Goal: Transaction & Acquisition: Purchase product/service

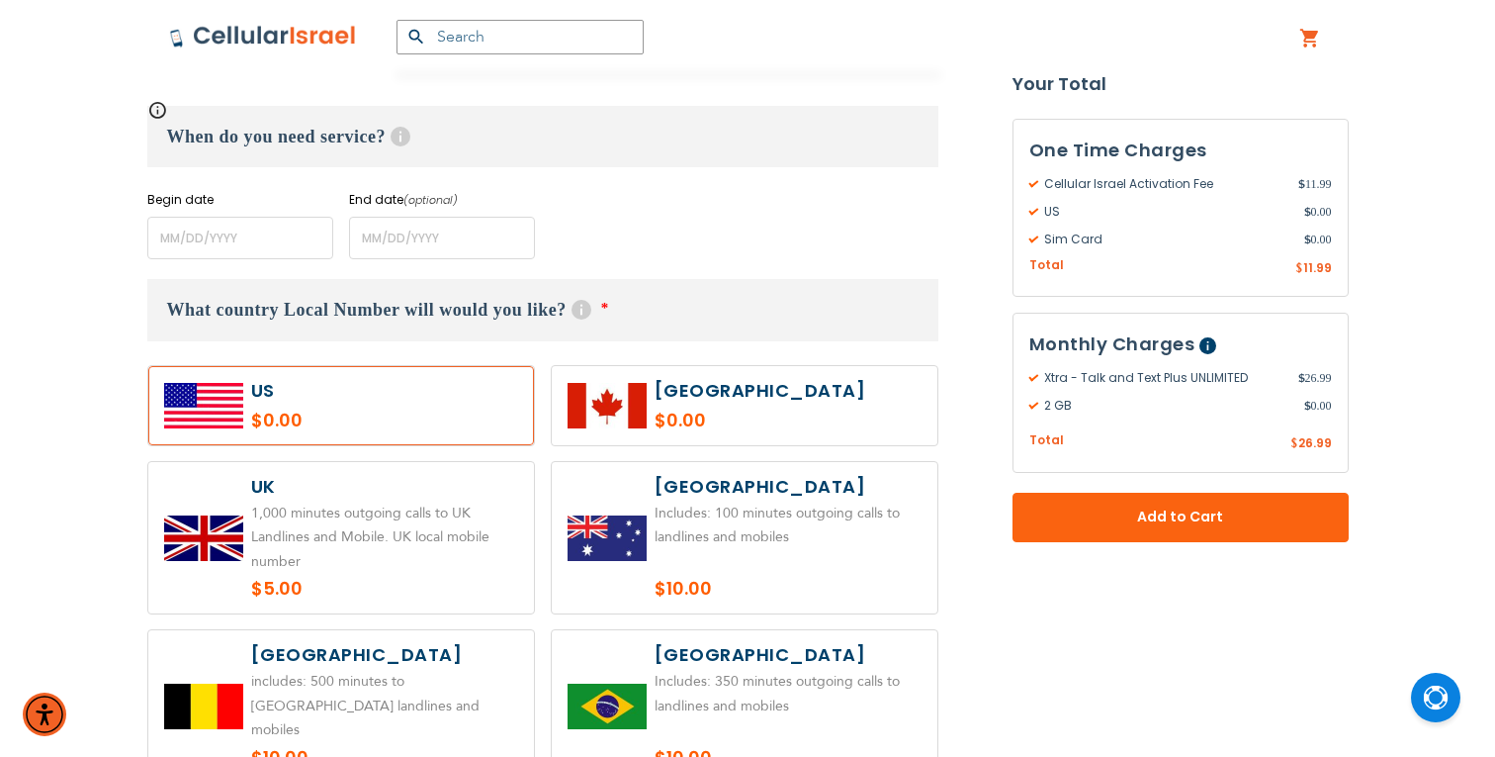
scroll to position [836, 0]
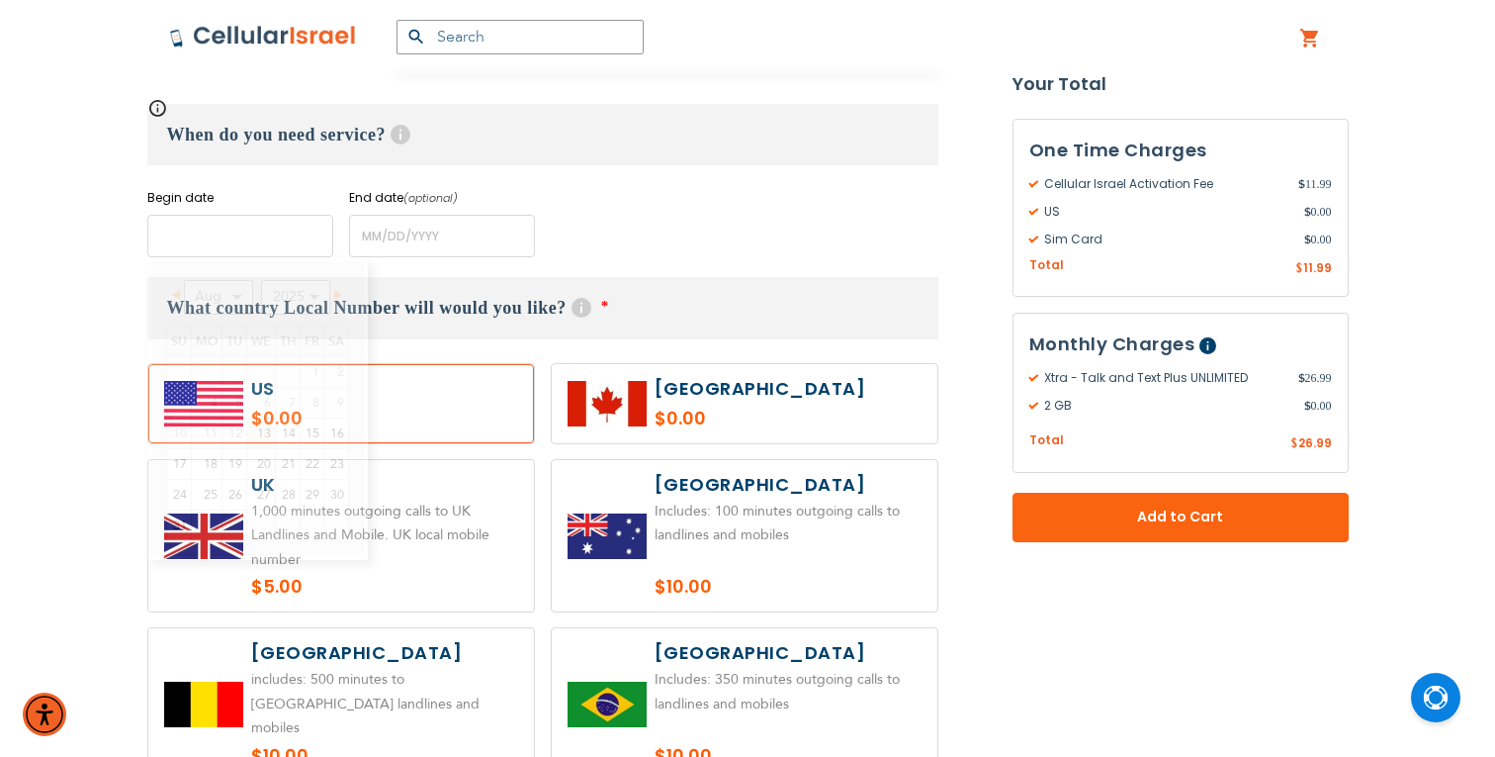
click at [220, 231] on input "name" at bounding box center [240, 236] width 186 height 43
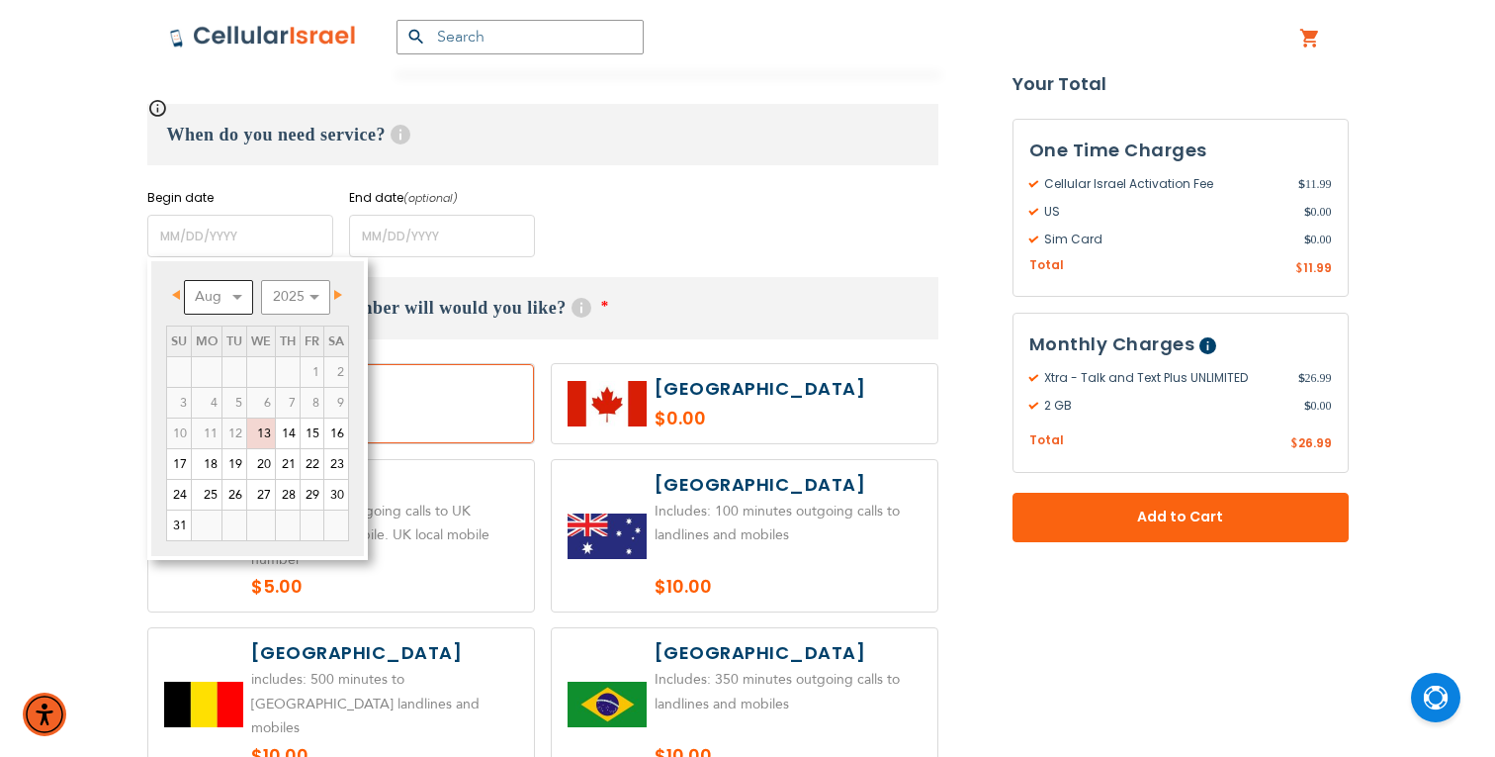
click at [229, 309] on select "Aug Sep Oct Nov Dec" at bounding box center [218, 297] width 69 height 35
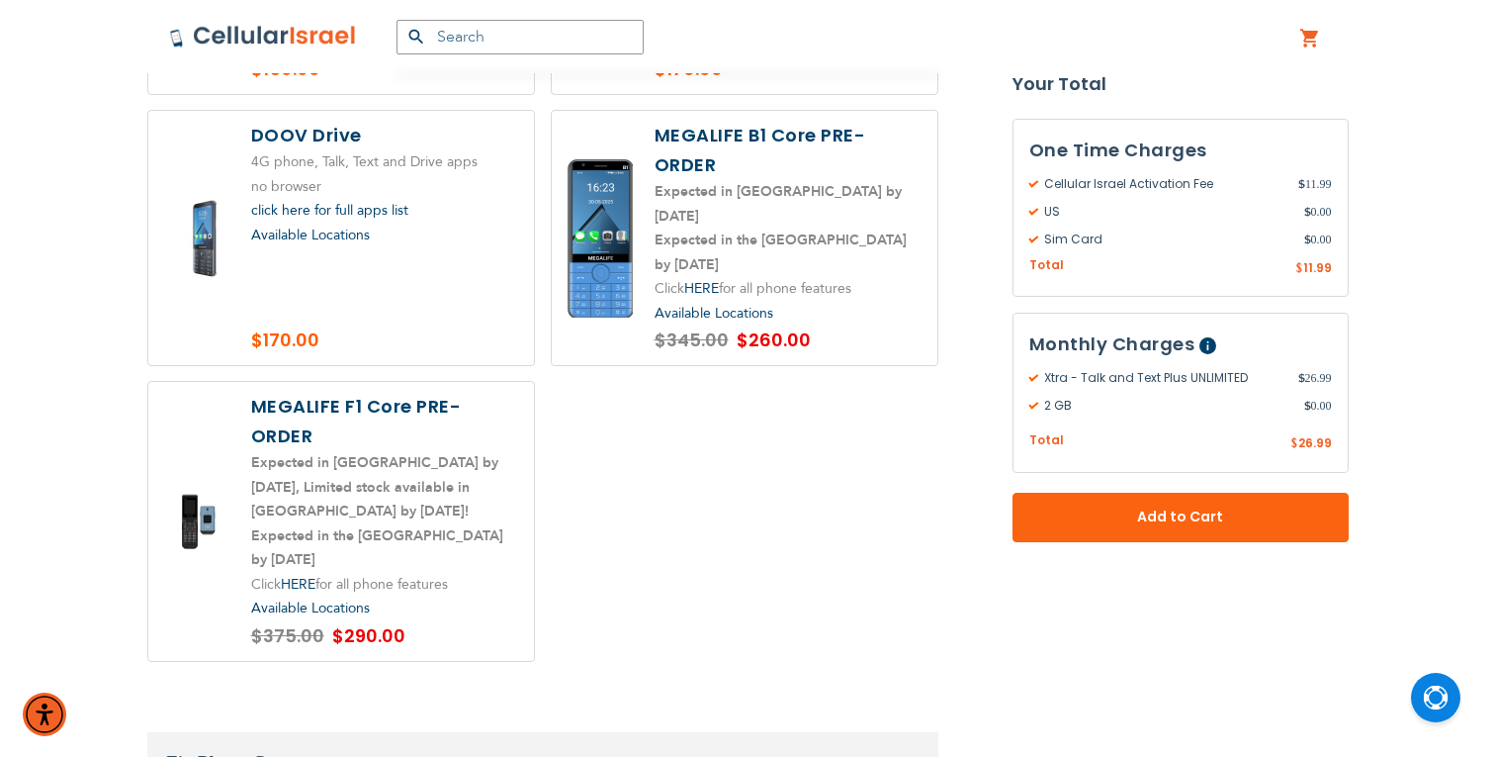
scroll to position [3123, 0]
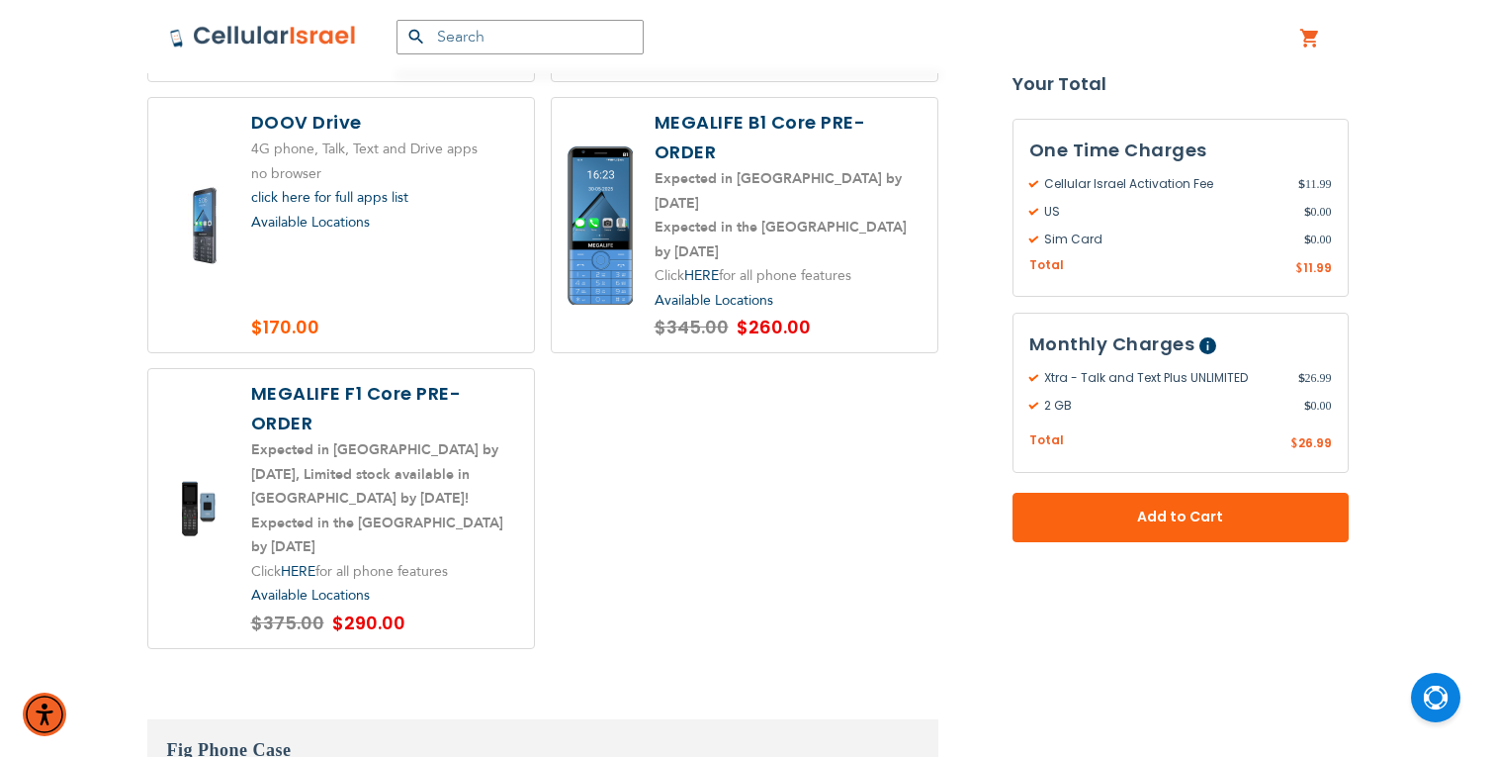
click at [901, 265] on label at bounding box center [745, 225] width 386 height 254
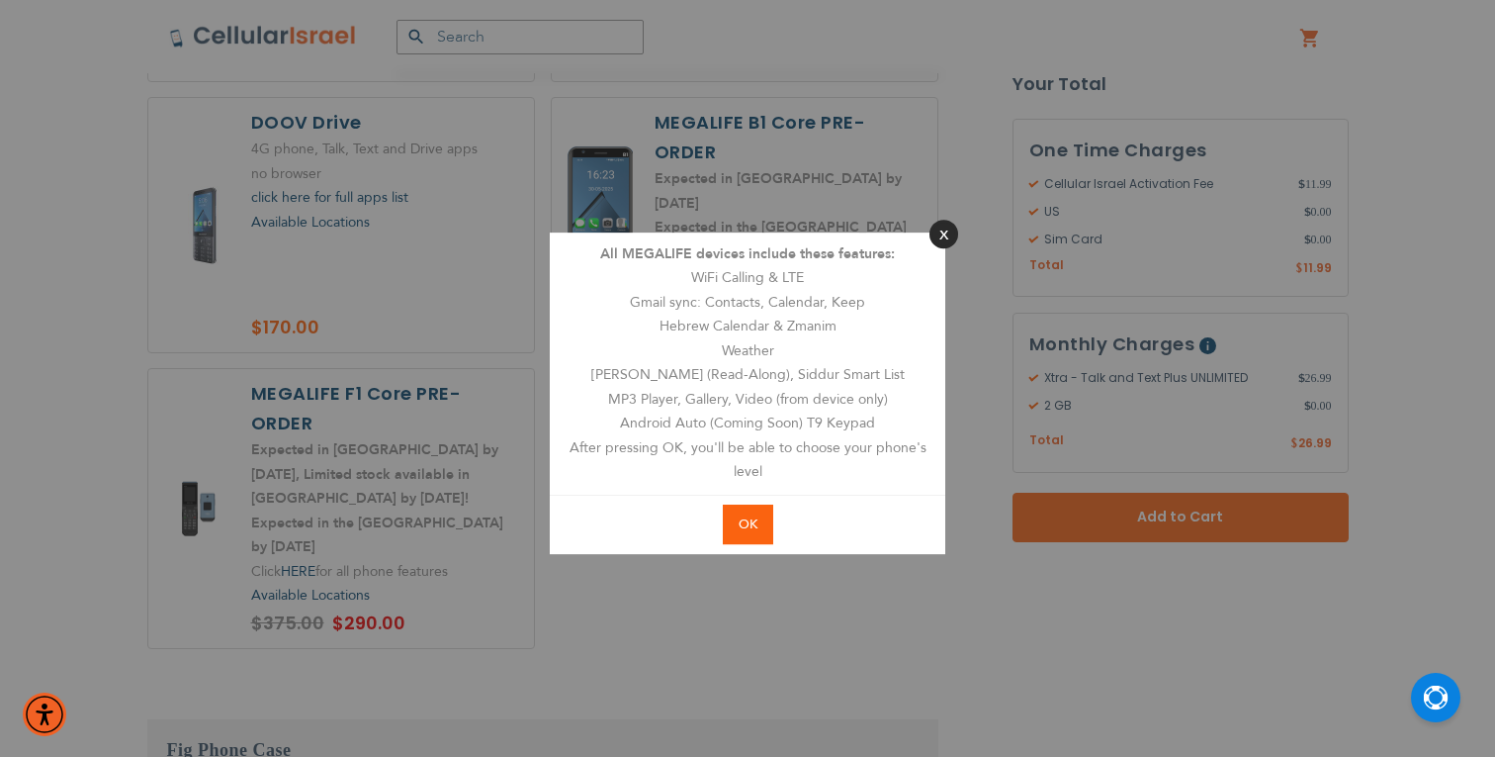
click at [942, 228] on button "Close" at bounding box center [944, 234] width 29 height 29
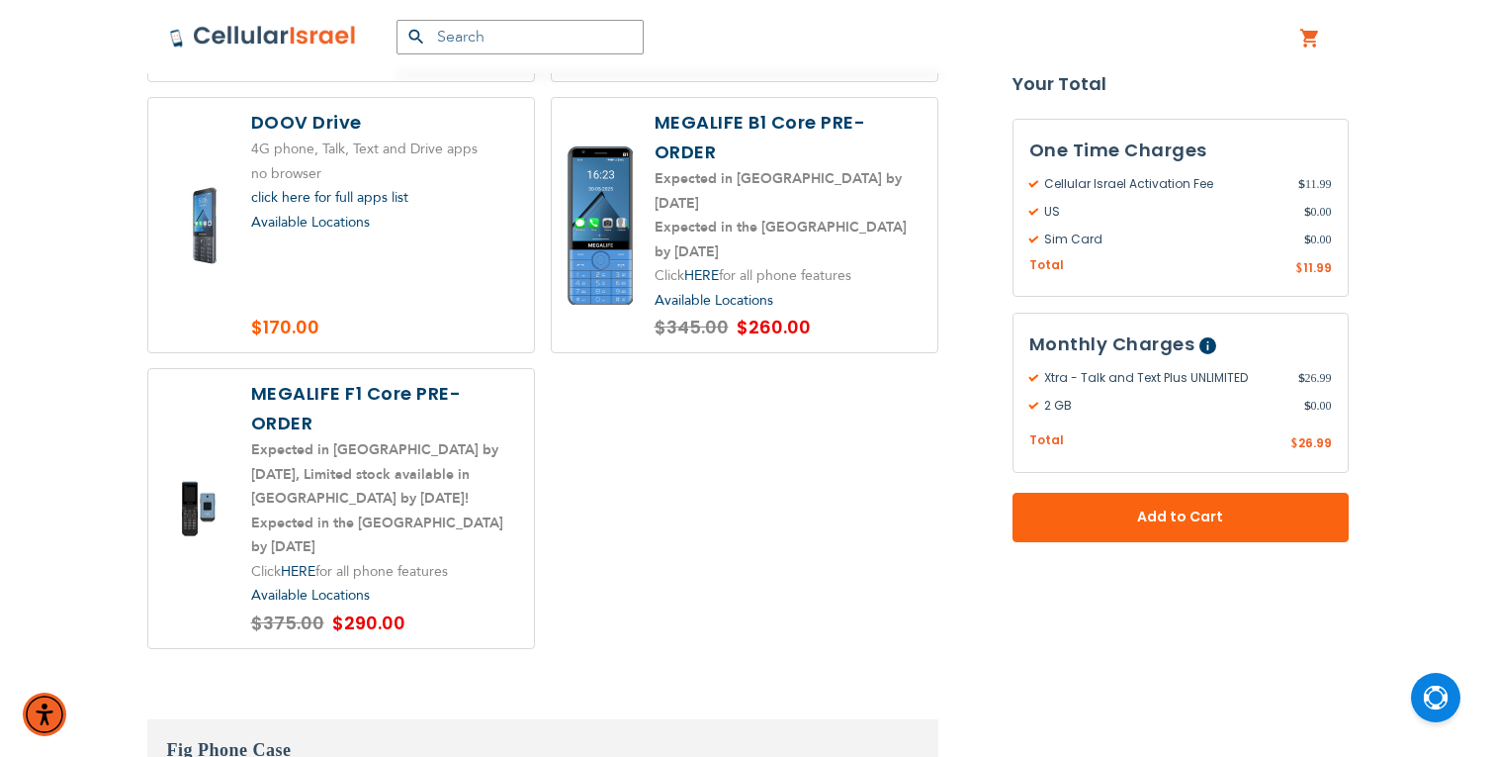
click at [912, 268] on label at bounding box center [745, 225] width 386 height 254
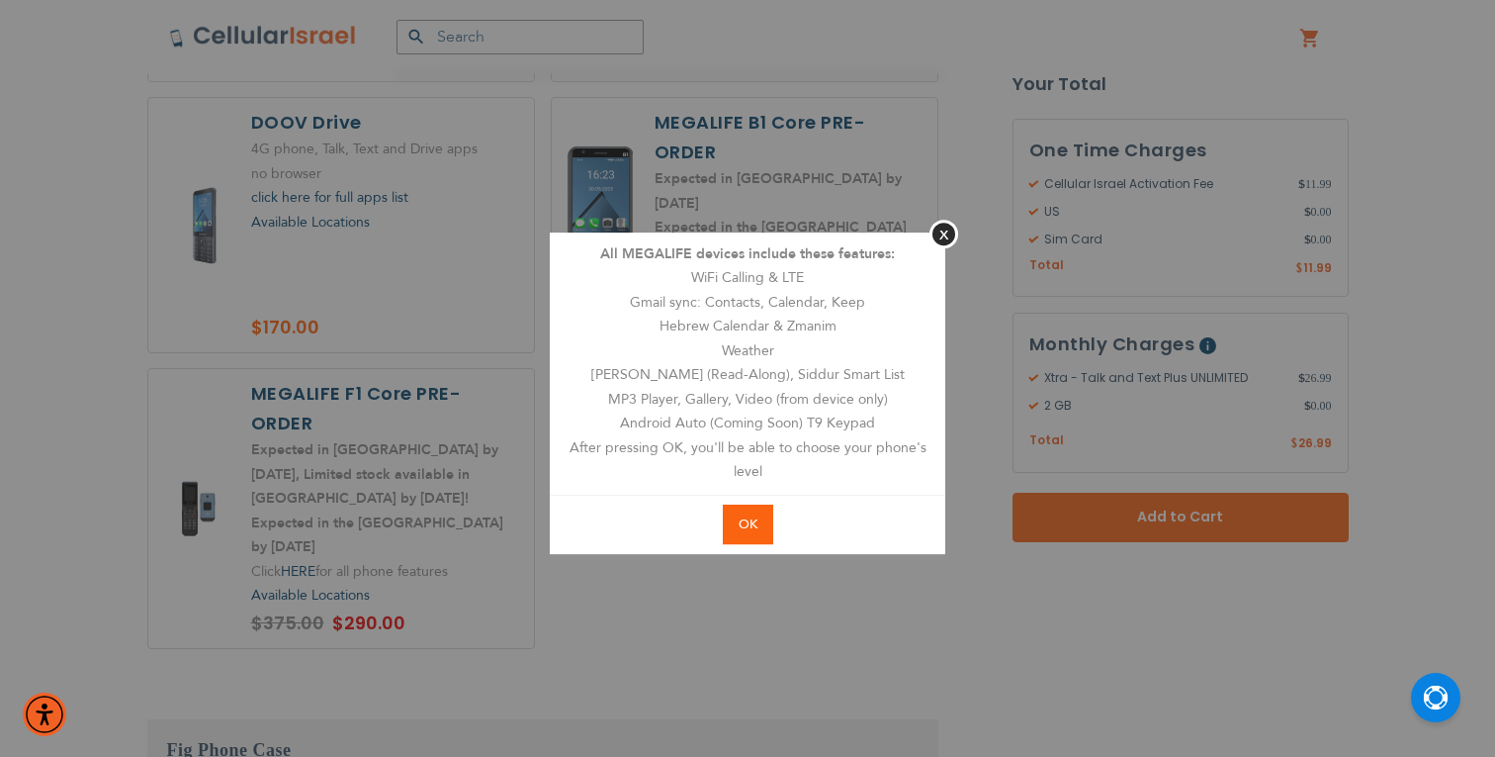
click at [756, 526] on span "OK" at bounding box center [748, 524] width 19 height 18
radio input "true"
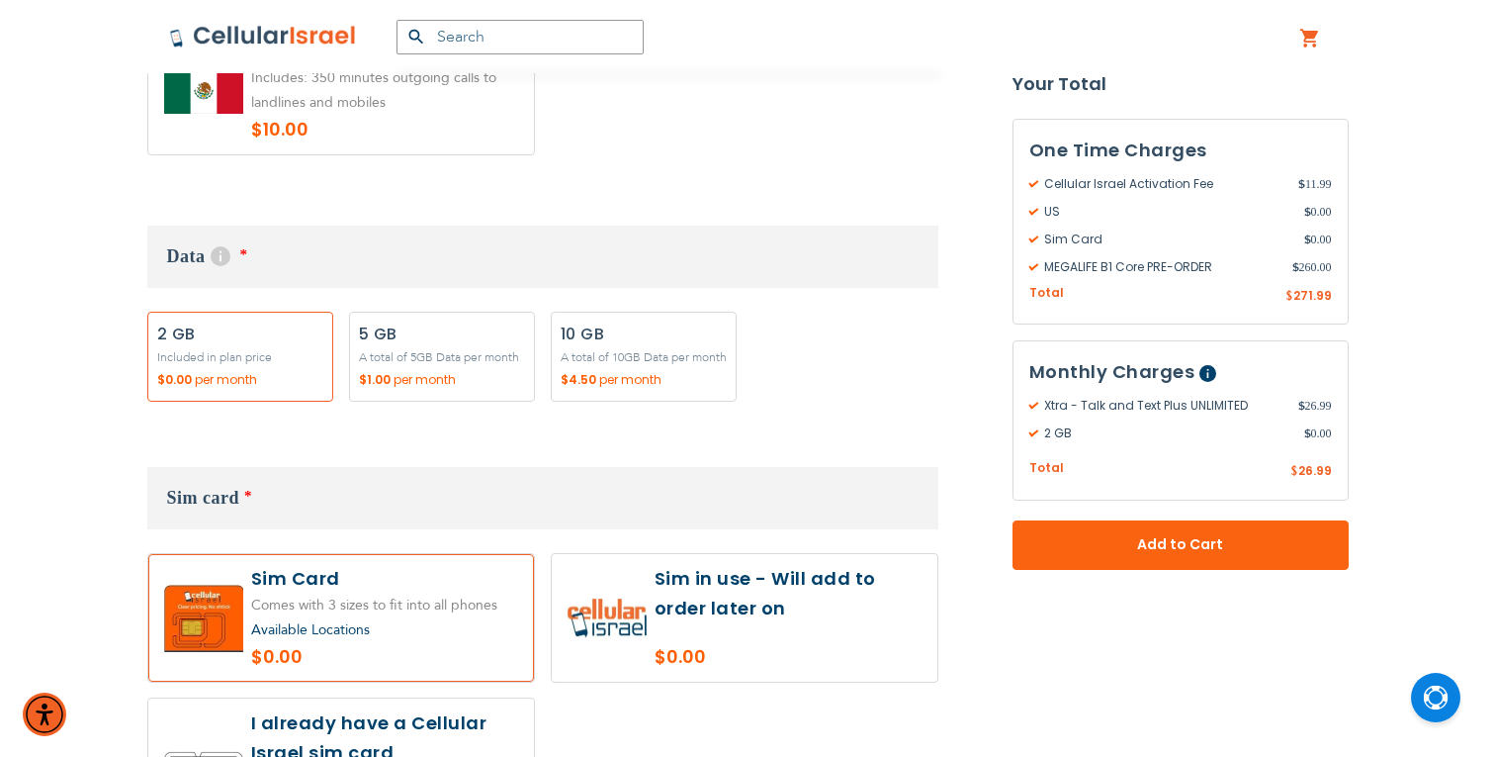
scroll to position [1755, 0]
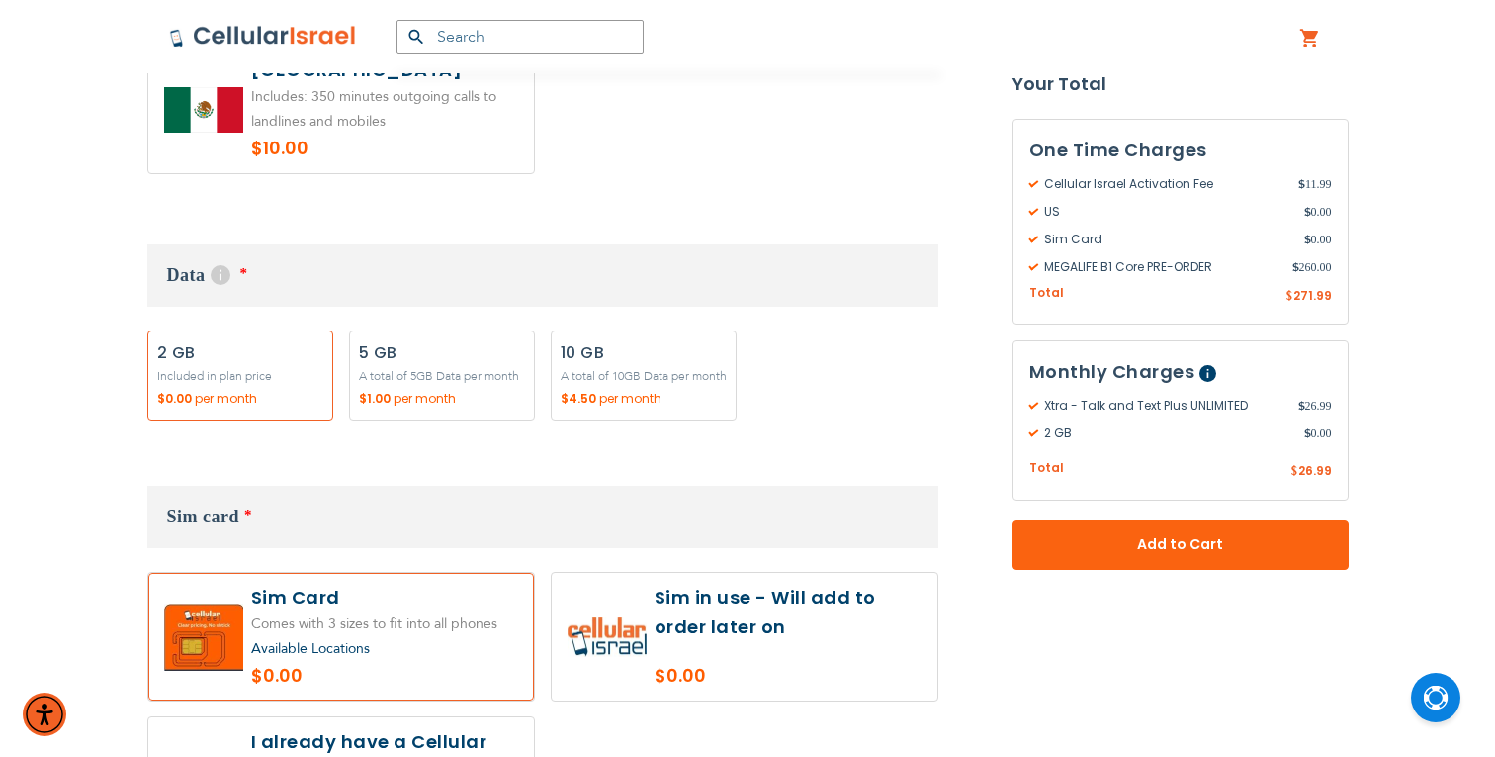
click at [464, 330] on label "Add" at bounding box center [442, 375] width 186 height 90
radio input "true"
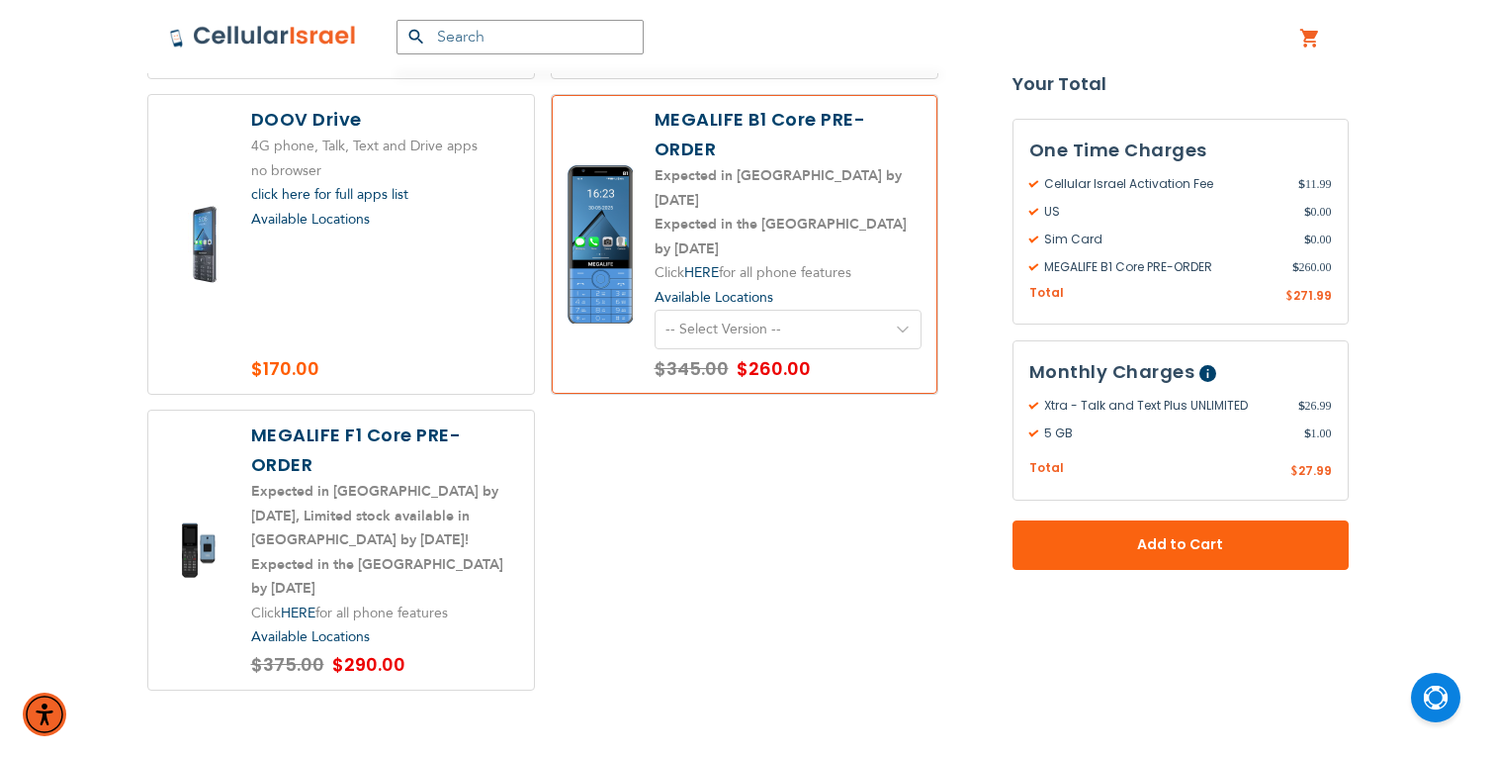
scroll to position [3130, 0]
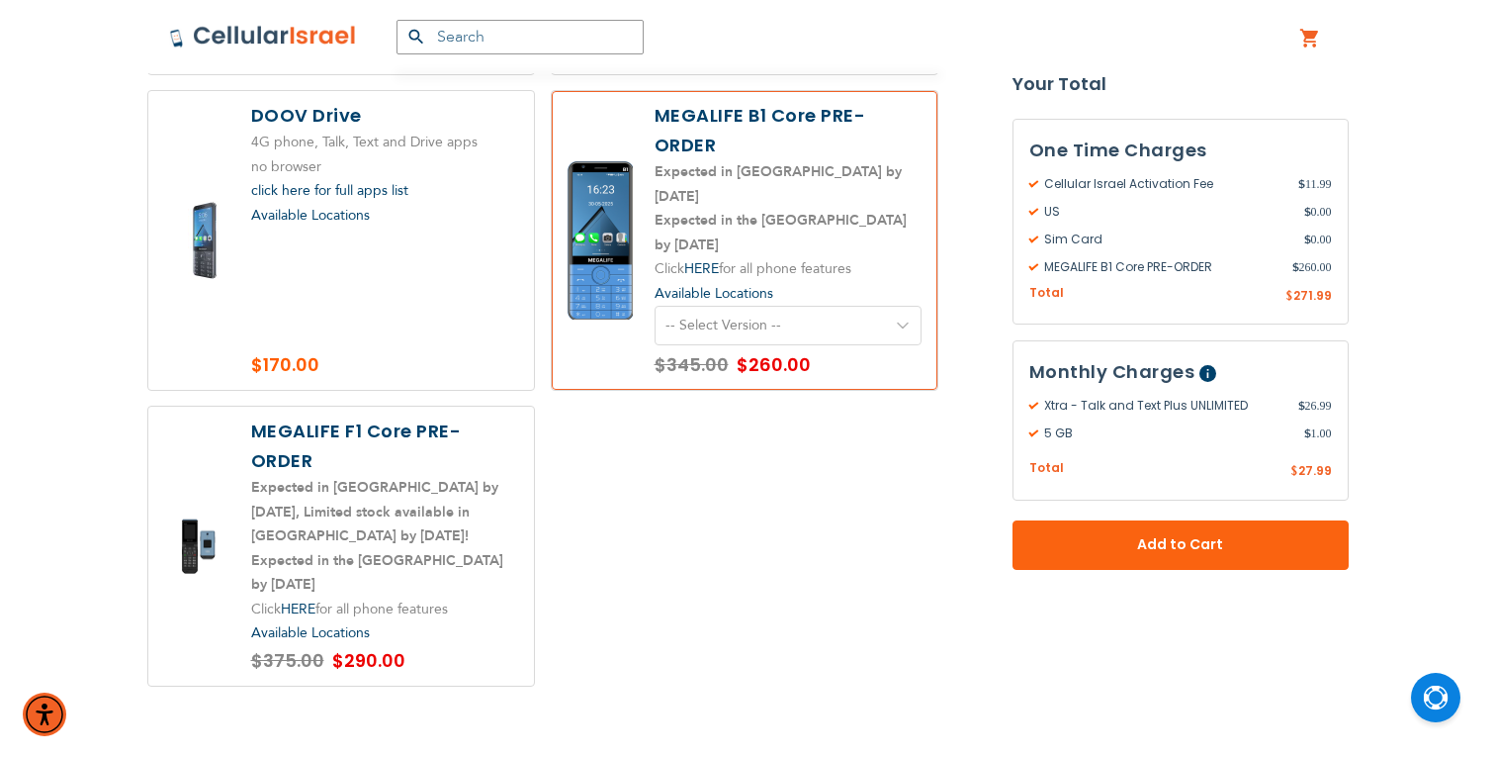
click at [781, 306] on select "-- Select Version -- Version 1. Talk - Voice only, no texting Version 2. Text -…" at bounding box center [788, 326] width 267 height 40
select select "5641"
click at [655, 306] on select "-- Select Version -- Version 1. Talk - Voice only, no texting Version 2. Text -…" at bounding box center [788, 326] width 267 height 40
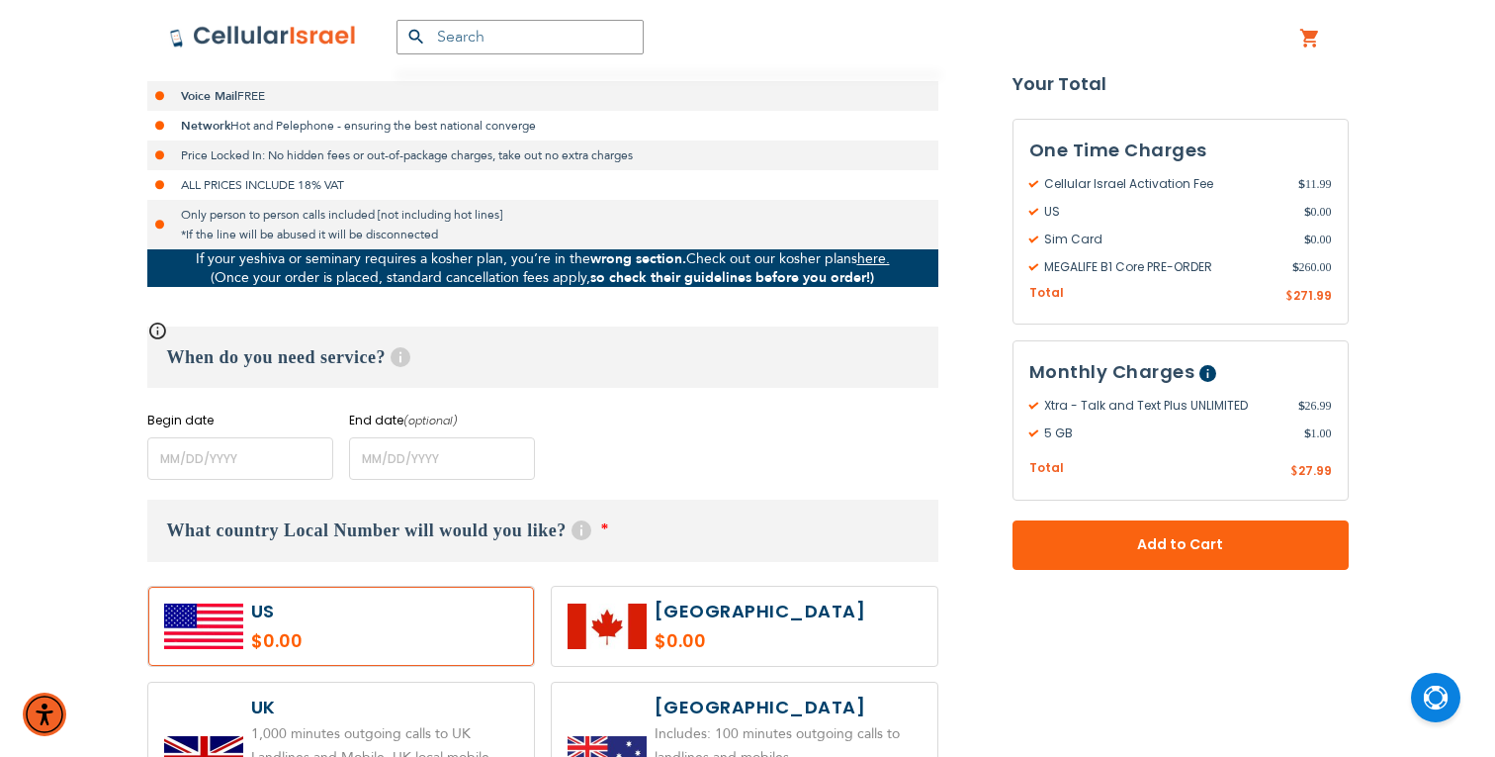
scroll to position [625, 0]
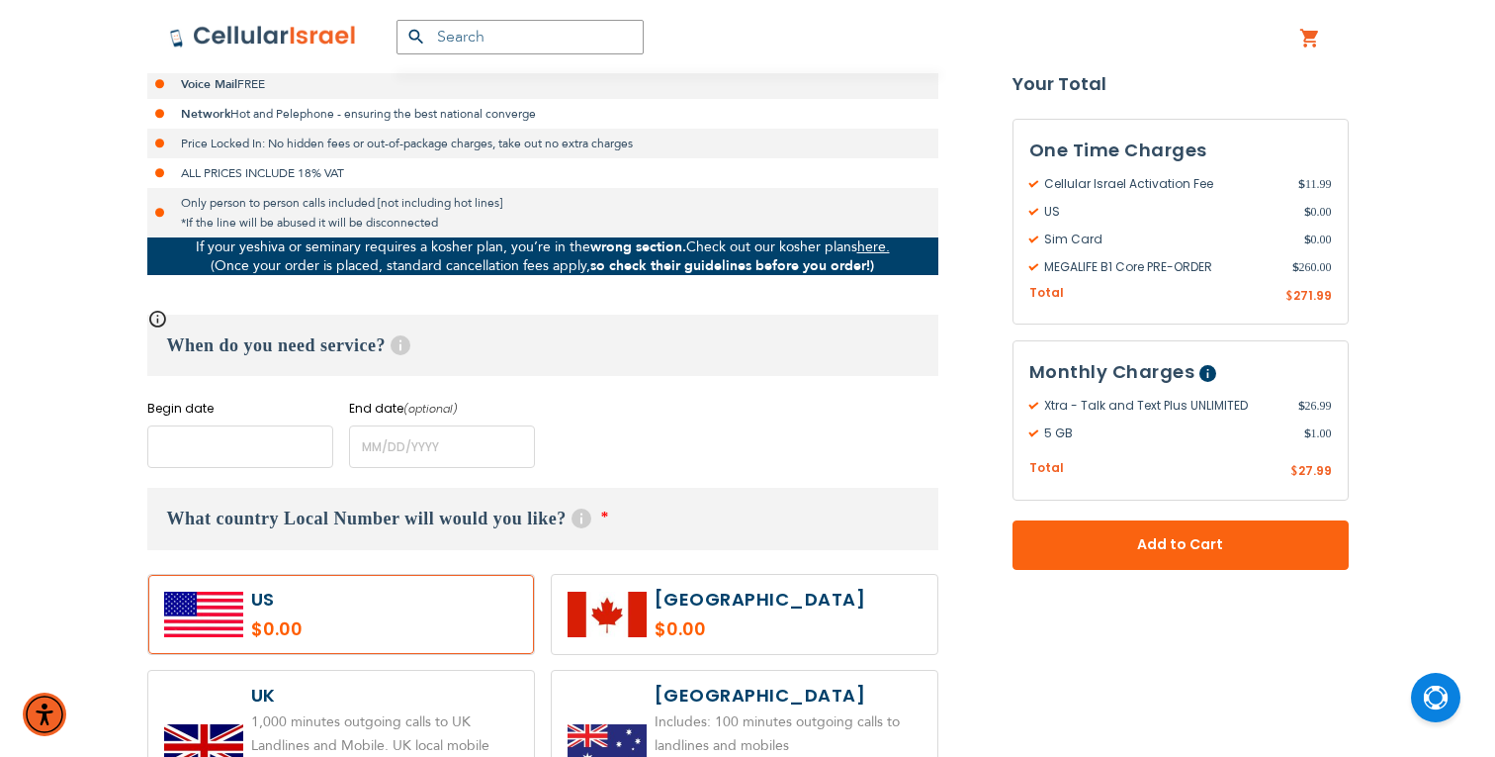
click at [276, 445] on input "name" at bounding box center [240, 446] width 186 height 43
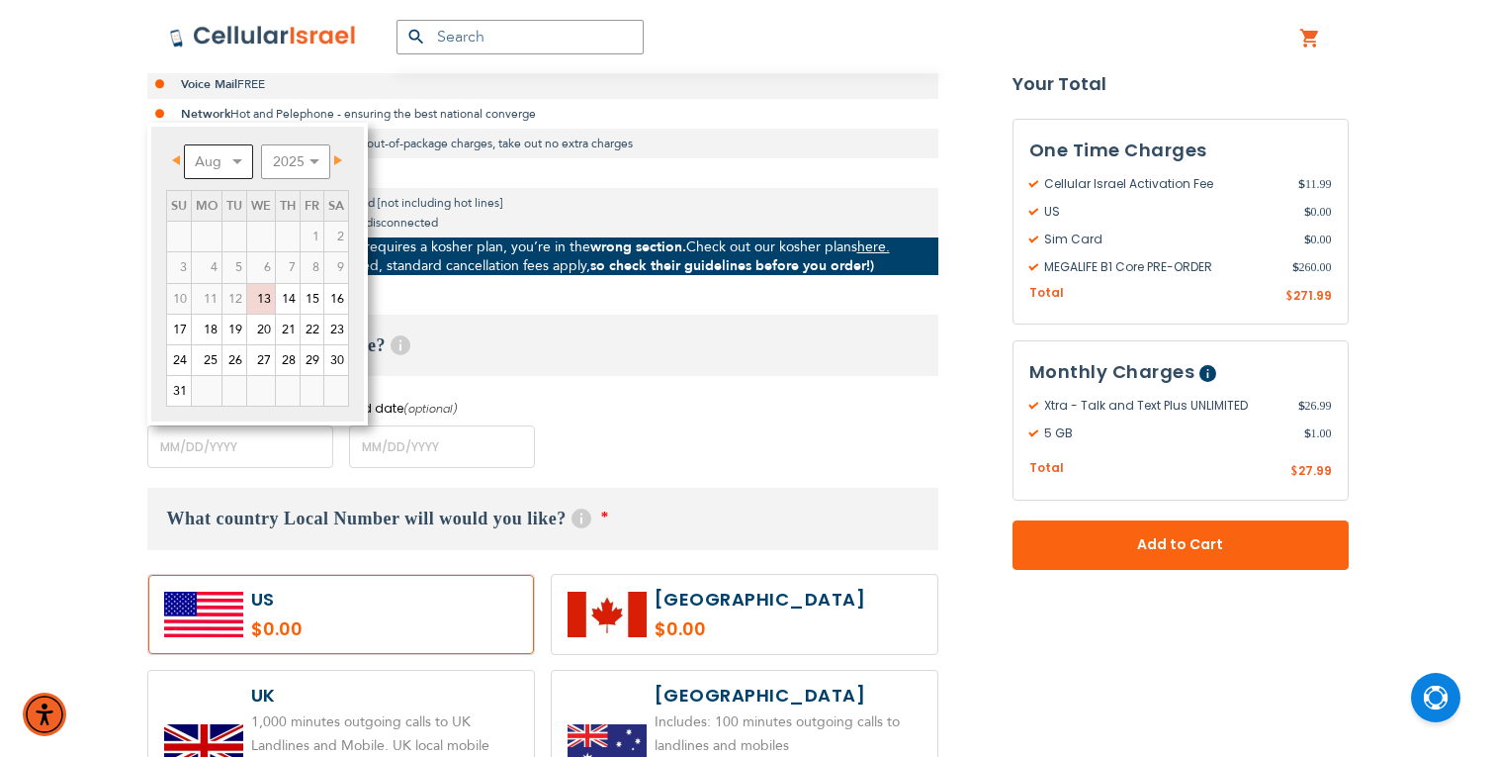
click at [227, 160] on select "Aug Sep Oct Nov Dec" at bounding box center [218, 161] width 69 height 35
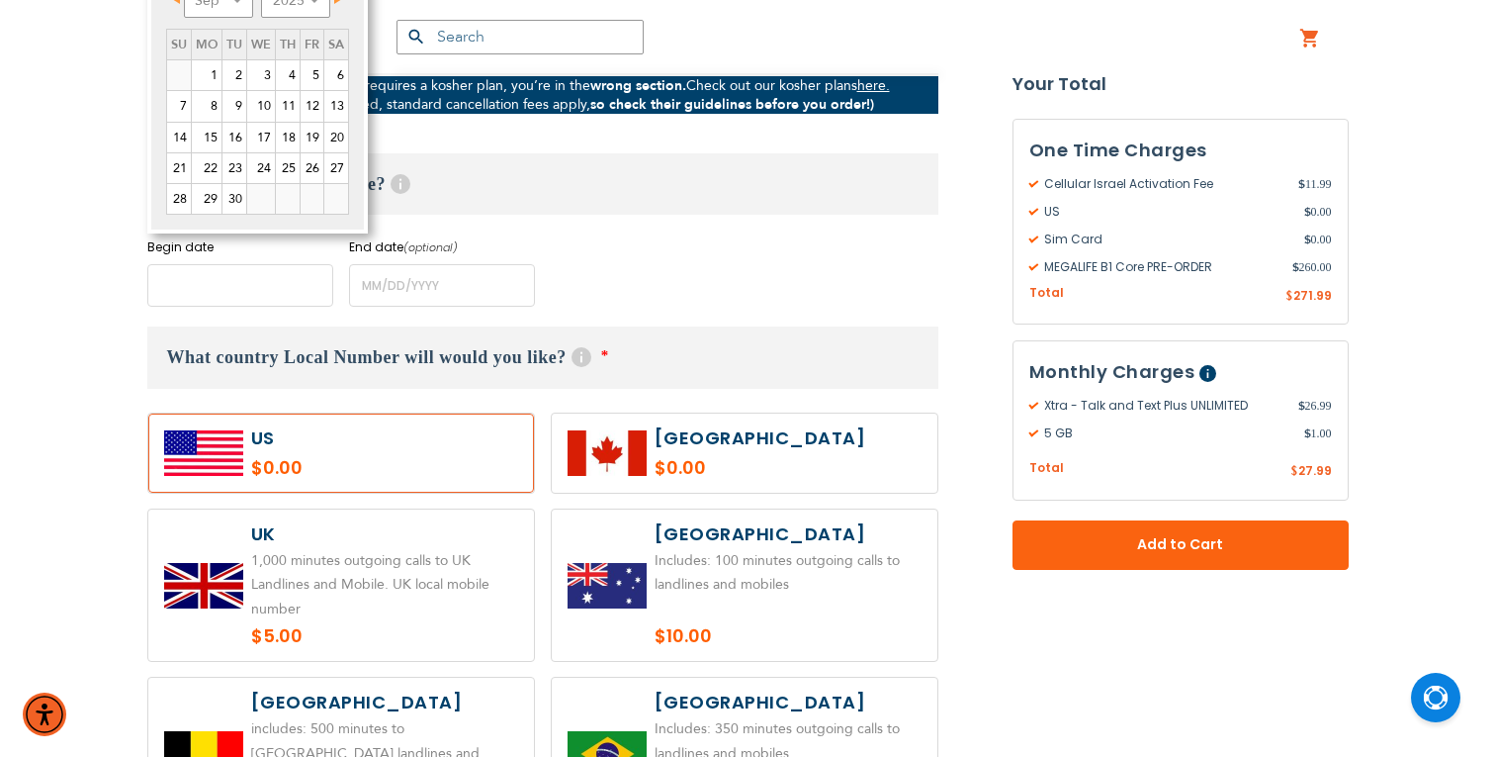
scroll to position [781, 0]
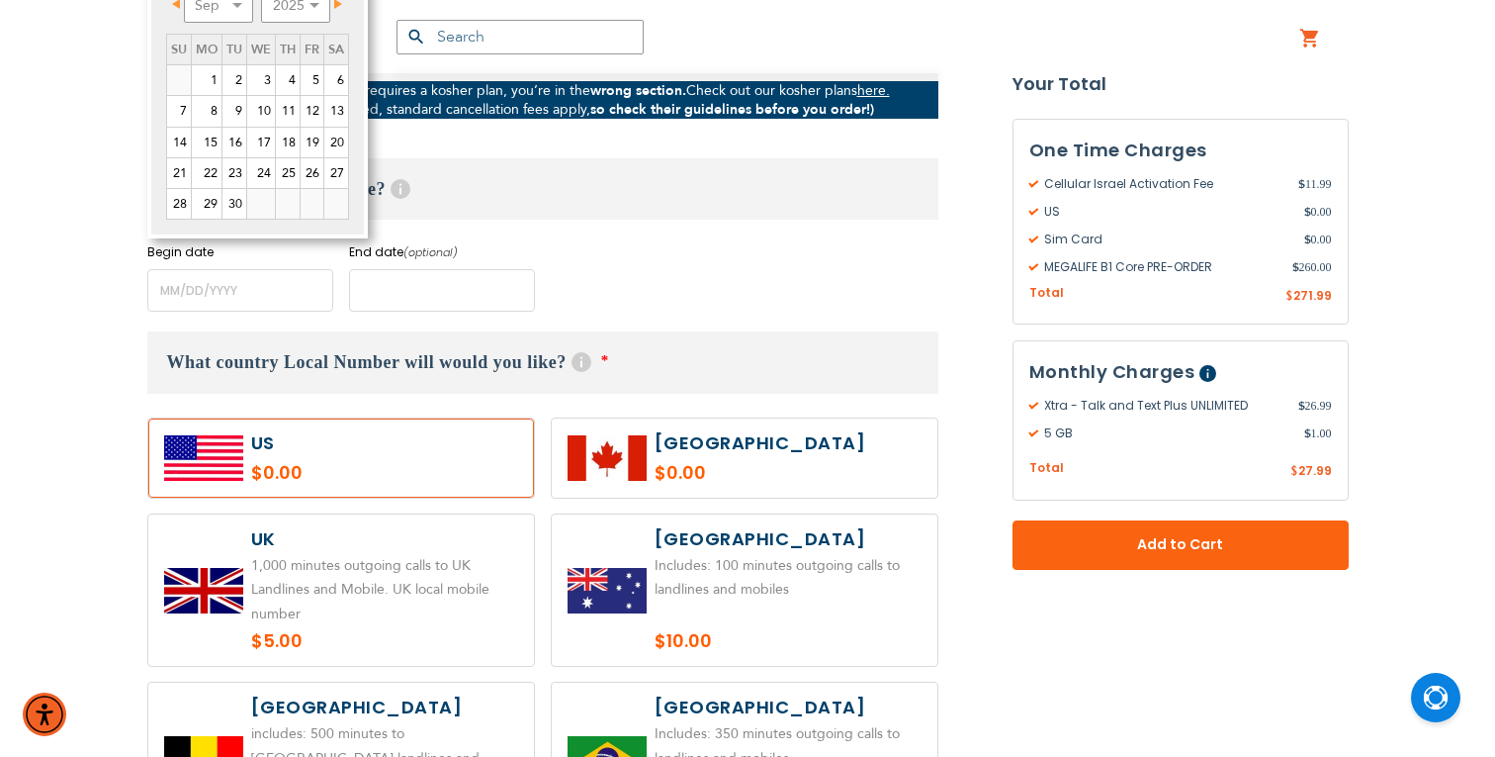
click at [444, 296] on input "name" at bounding box center [442, 290] width 186 height 43
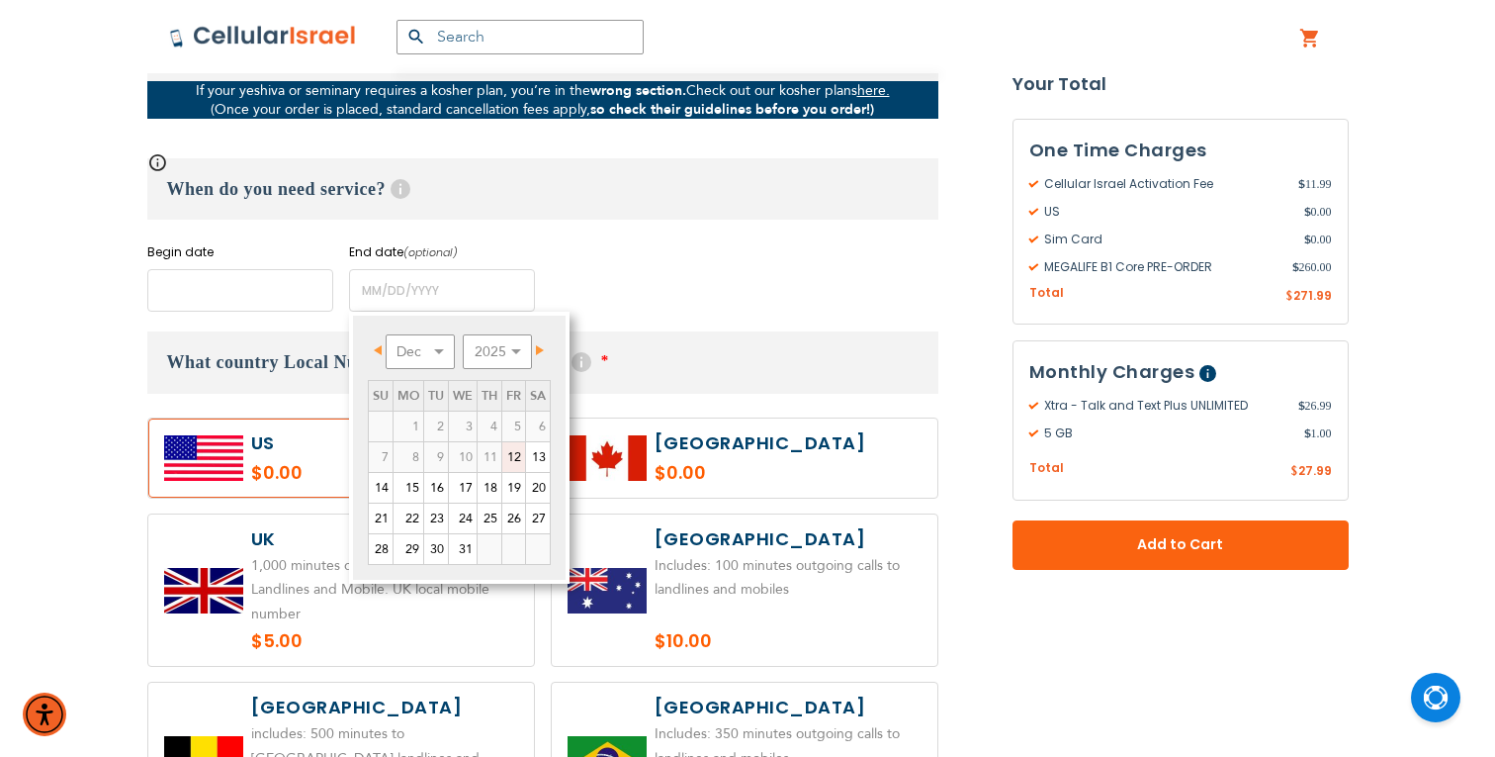
click at [265, 287] on input "name" at bounding box center [240, 290] width 186 height 43
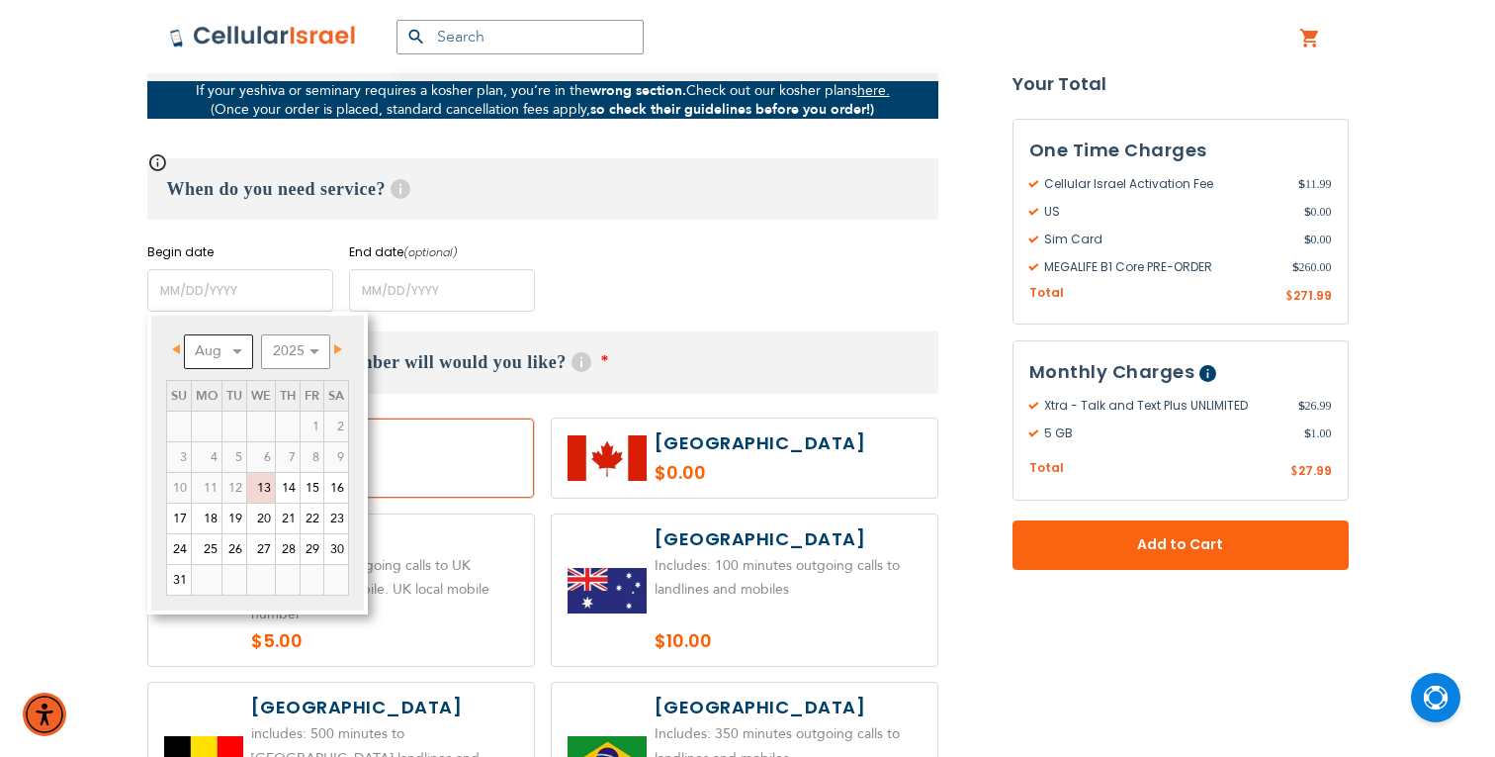
click at [213, 345] on select "Aug Sep Oct Nov Dec" at bounding box center [218, 351] width 69 height 35
click at [214, 455] on link "8" at bounding box center [207, 457] width 30 height 30
type input "[DATE]"
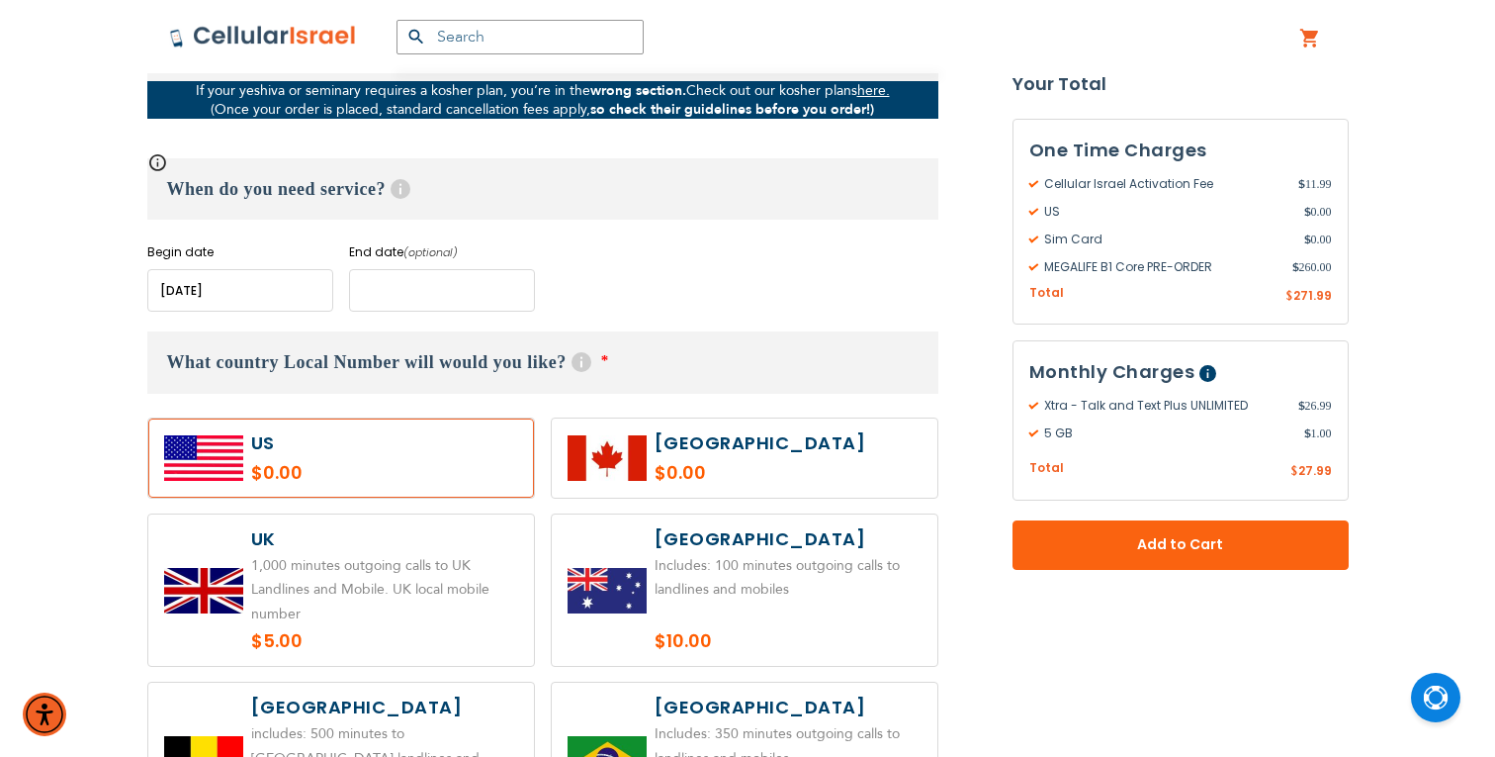
click at [486, 302] on input "name" at bounding box center [442, 290] width 186 height 43
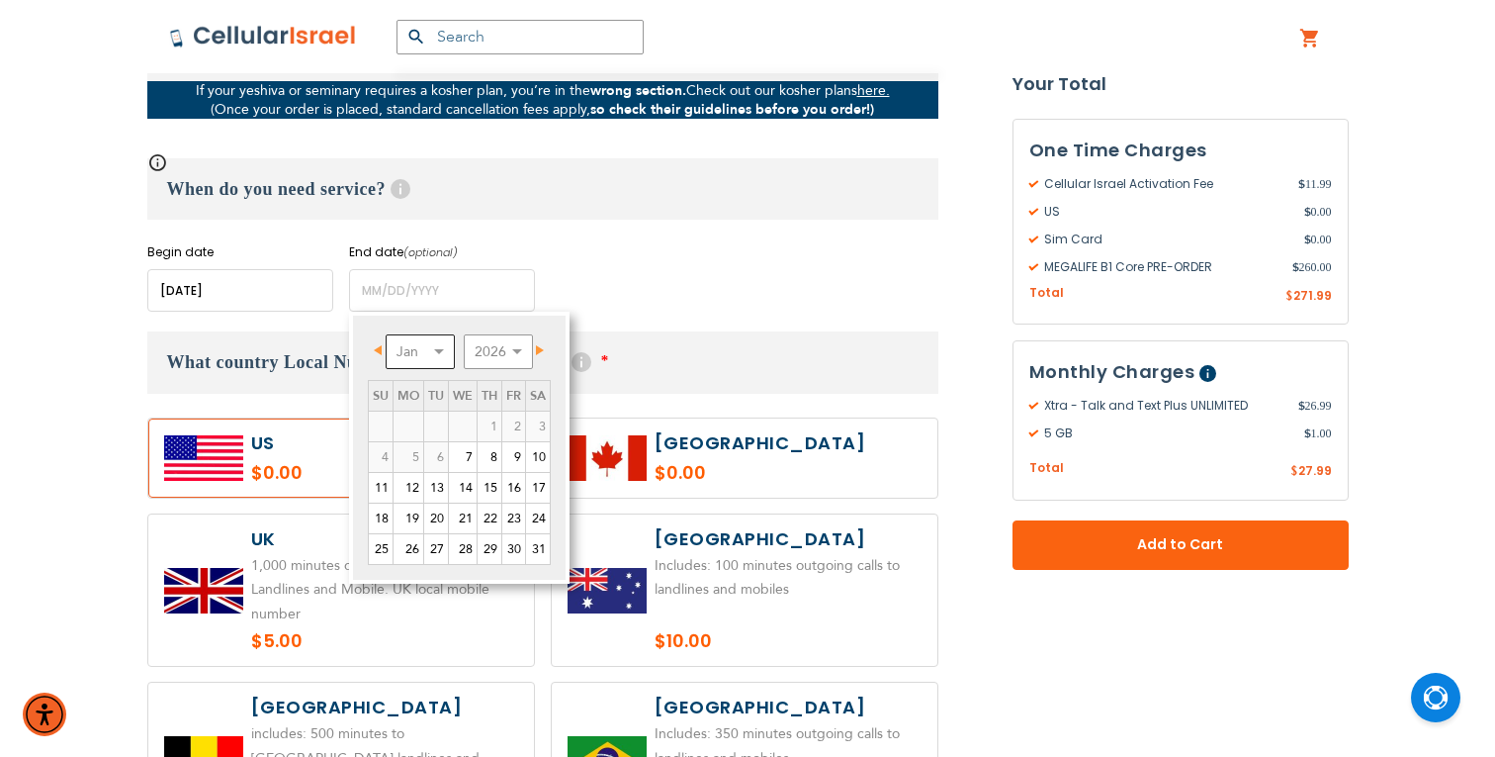
click at [423, 348] on select "Jan Feb Mar Apr May Jun [DATE] Aug Sep Oct Nov Dec" at bounding box center [420, 351] width 69 height 35
click at [442, 416] on link "2" at bounding box center [436, 426] width 24 height 30
type input "[DATE]"
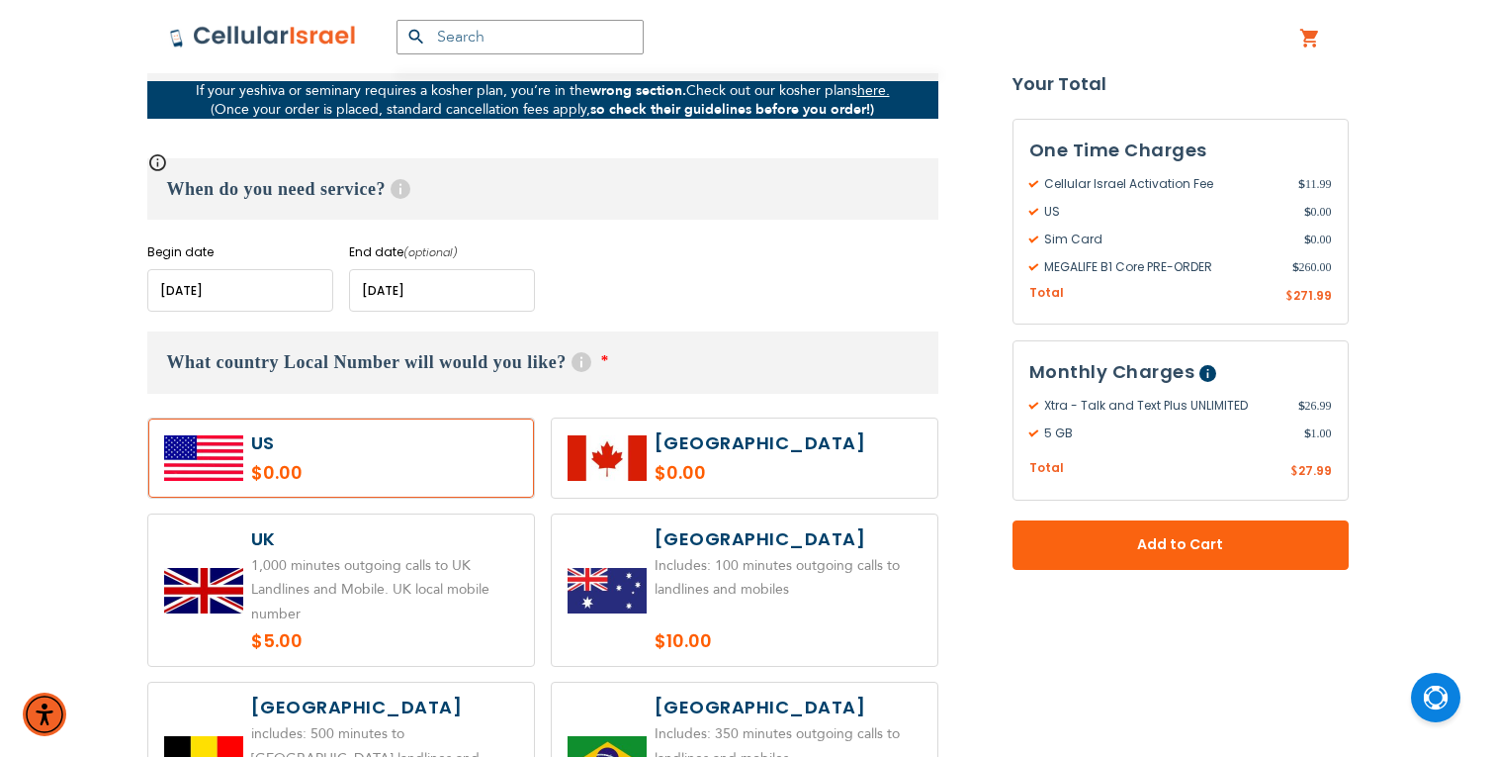
click at [674, 214] on h3 "When do you need service? Help" at bounding box center [542, 188] width 791 height 61
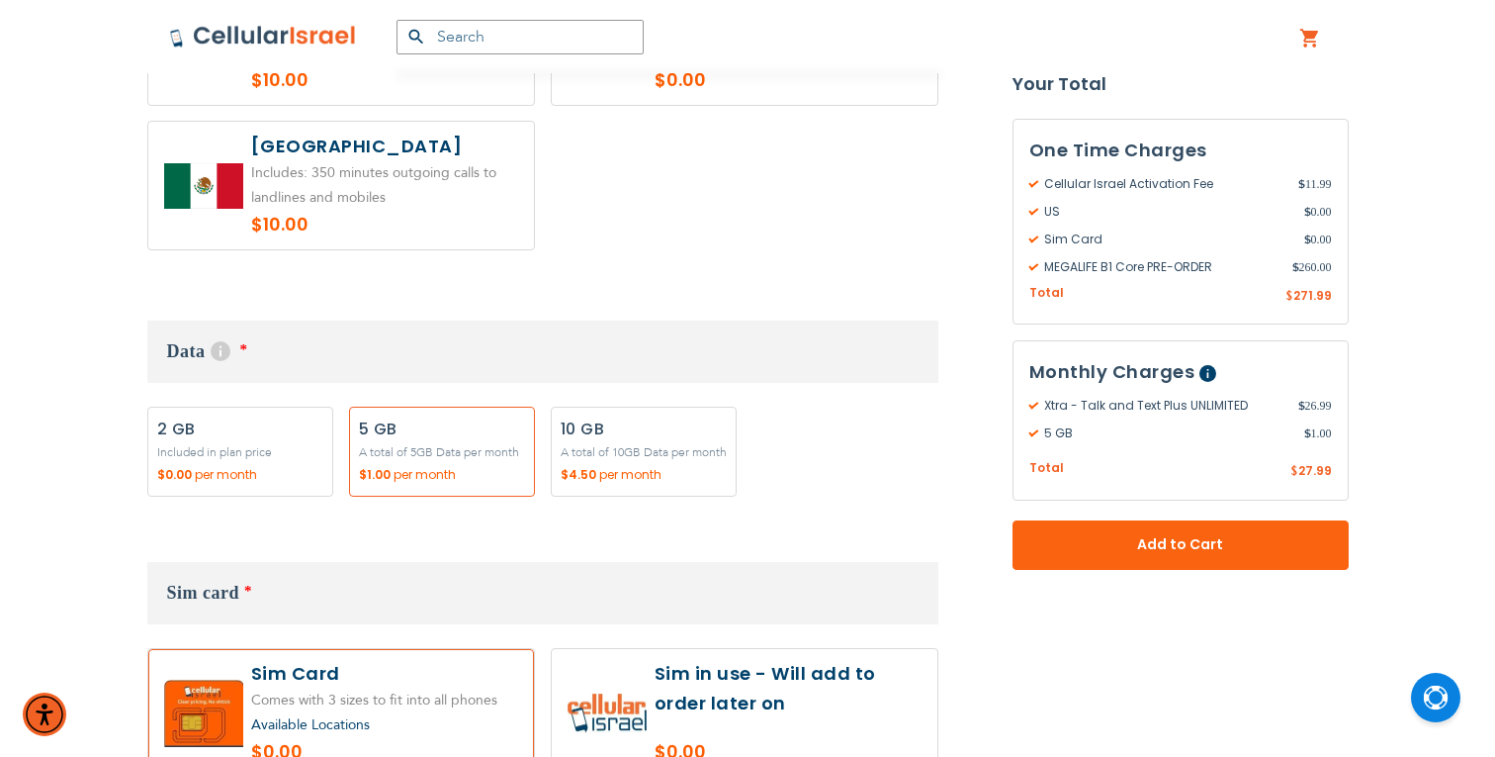
scroll to position [1705, 0]
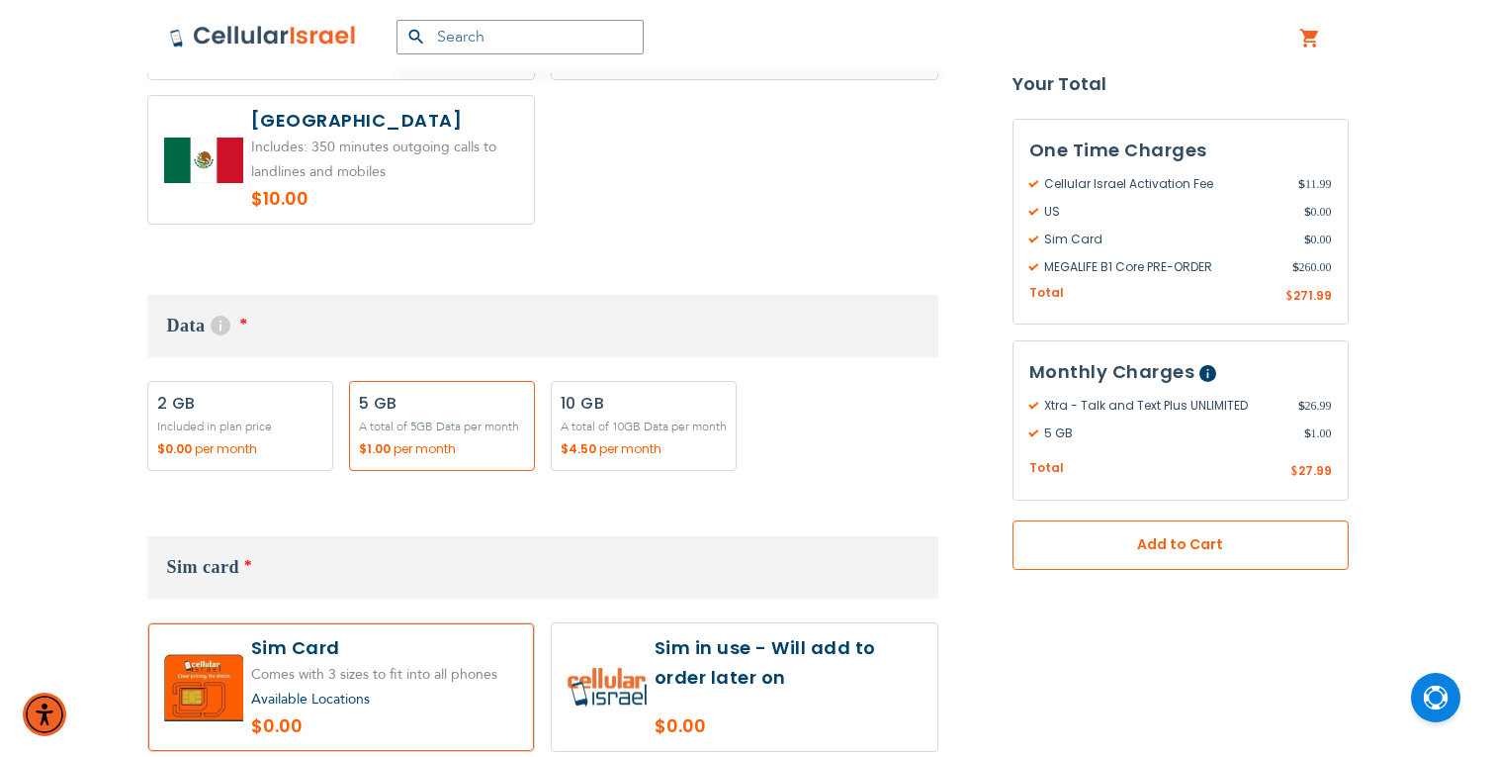
click at [1142, 559] on button "Add to Cart" at bounding box center [1181, 544] width 336 height 49
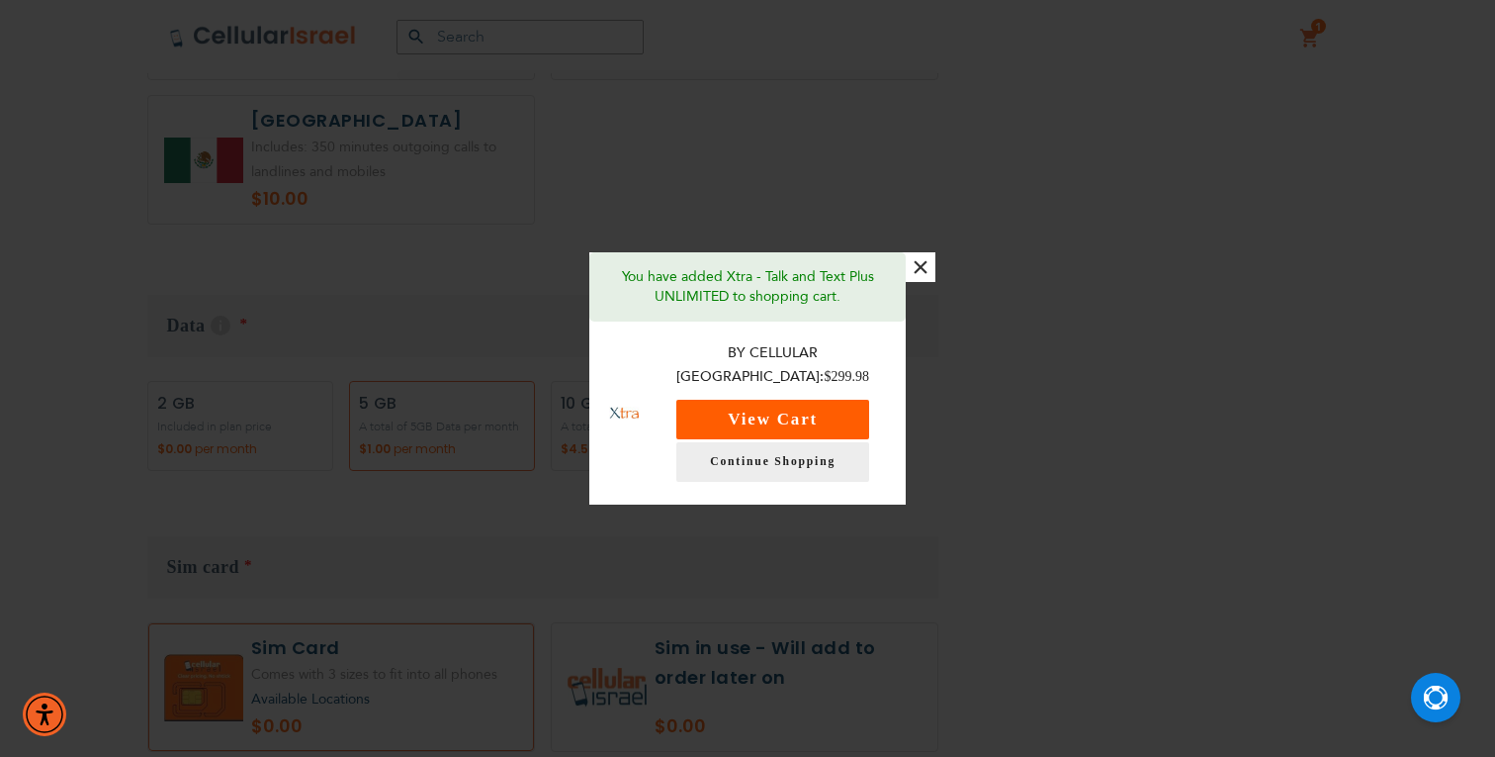
click at [734, 412] on button "View Cart" at bounding box center [772, 420] width 193 height 40
